Goal: Information Seeking & Learning: Find specific fact

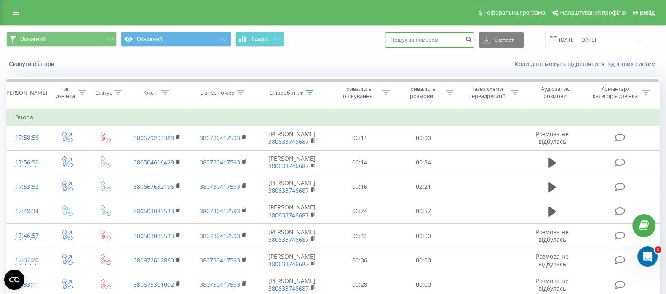
click at [415, 40] on input at bounding box center [429, 39] width 89 height 15
paste input "067 633 81 03"
type input "067 633 81 03"
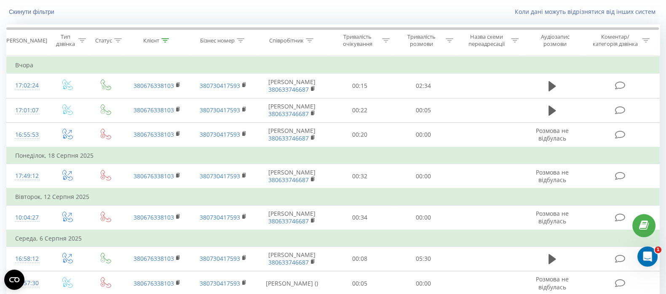
scroll to position [105, 0]
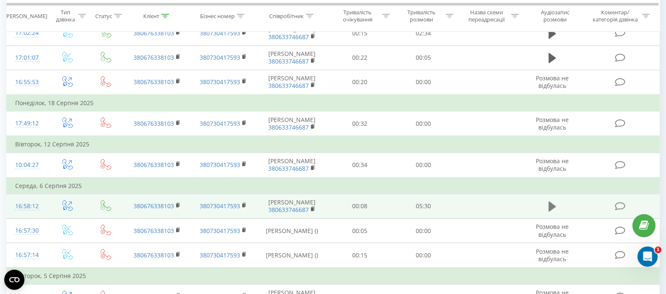
click at [552, 207] on icon at bounding box center [552, 207] width 8 height 10
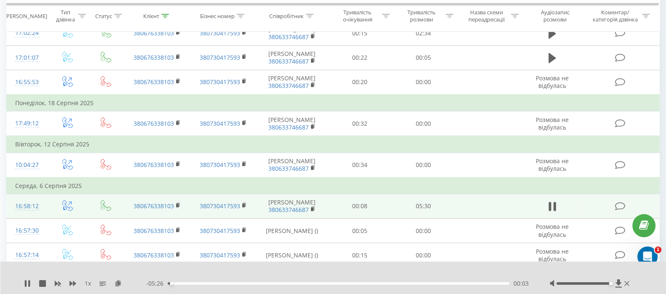
drag, startPoint x: 590, startPoint y: 284, endPoint x: 618, endPoint y: 288, distance: 28.1
click at [618, 288] on div "1 x - 05:26 00:03 00:03" at bounding box center [333, 278] width 666 height 32
click at [117, 283] on icon at bounding box center [118, 283] width 7 height 6
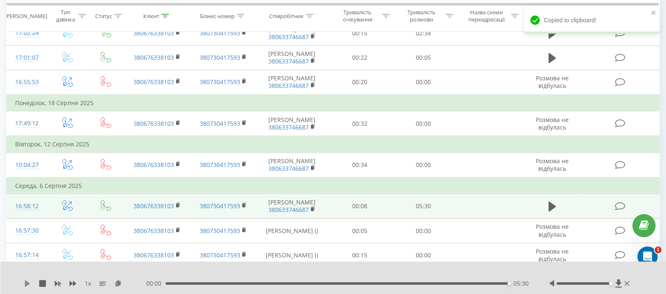
click at [26, 284] on icon at bounding box center [27, 283] width 5 height 7
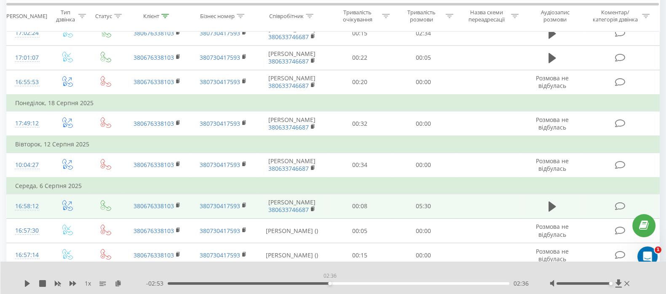
click at [328, 283] on div "02:36" at bounding box center [339, 284] width 342 height 3
click at [319, 282] on div "- 02:53 02:36 02:36" at bounding box center [337, 284] width 382 height 8
click at [312, 283] on div "02:19" at bounding box center [339, 284] width 342 height 3
click at [28, 283] on icon at bounding box center [27, 283] width 5 height 7
click at [321, 282] on div "- 03:09 02:20 02:20" at bounding box center [337, 284] width 382 height 8
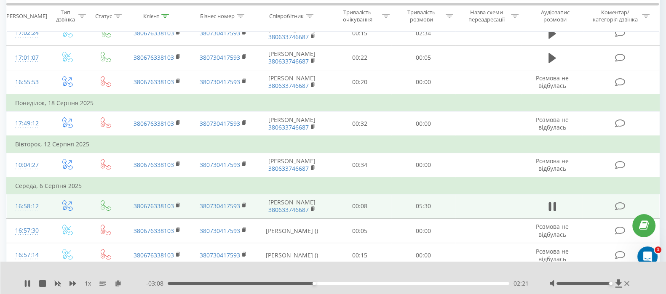
click at [333, 283] on div "02:21" at bounding box center [339, 284] width 342 height 3
click at [329, 284] on div "02:36" at bounding box center [339, 284] width 342 height 3
click at [29, 284] on icon at bounding box center [29, 283] width 2 height 7
